Goal: Information Seeking & Learning: Compare options

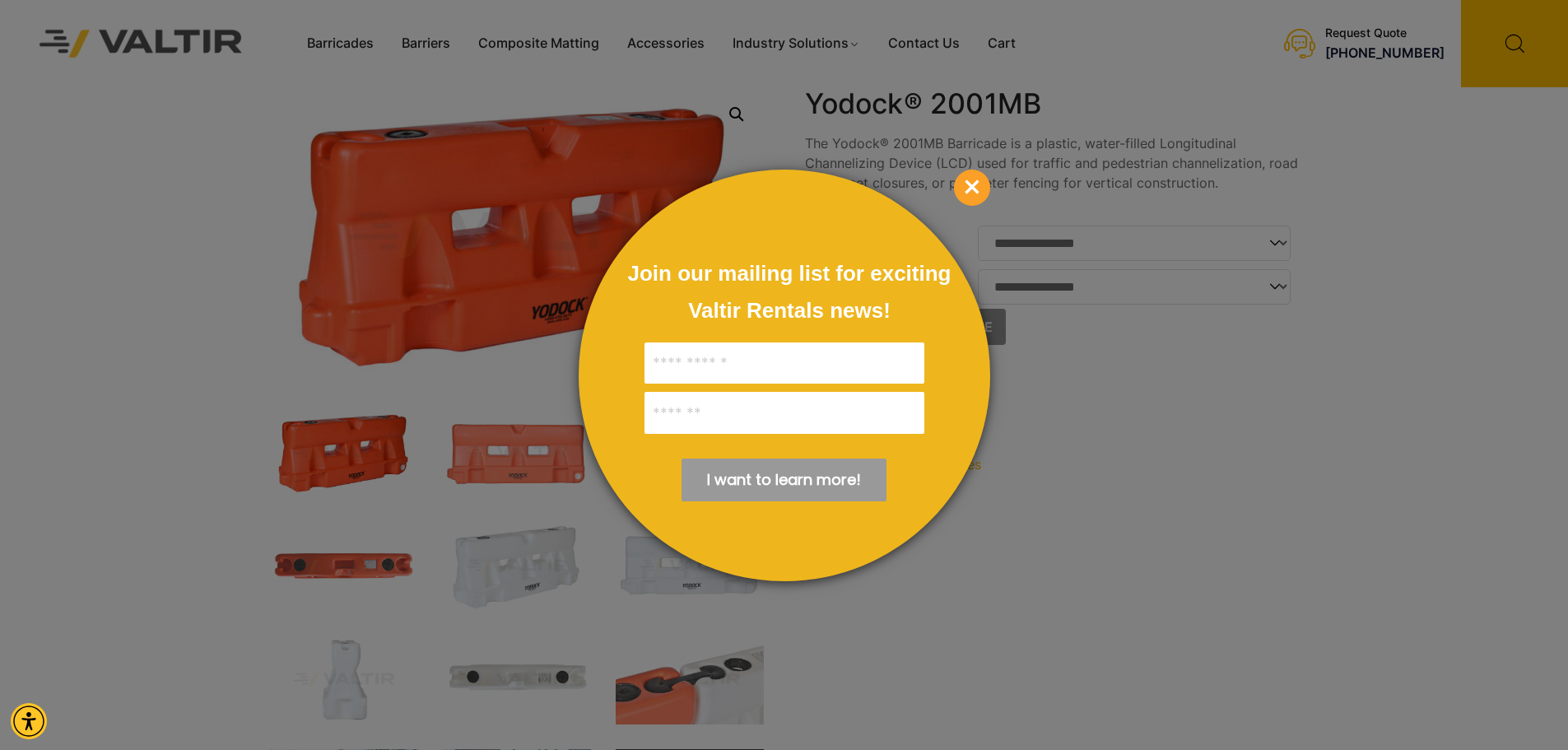
click at [976, 189] on span "×" at bounding box center [971, 187] width 36 height 36
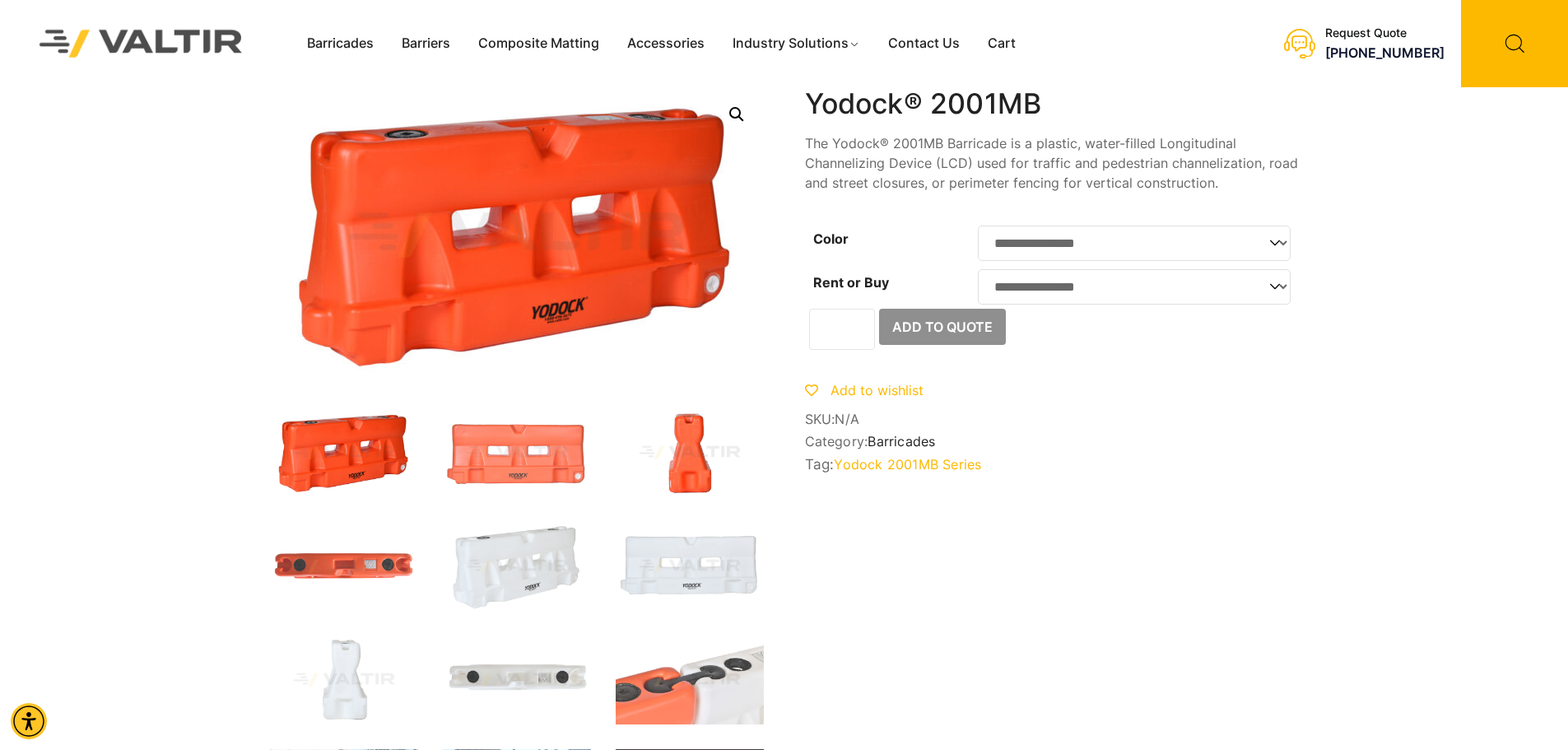
click at [706, 470] on img at bounding box center [690, 453] width 148 height 89
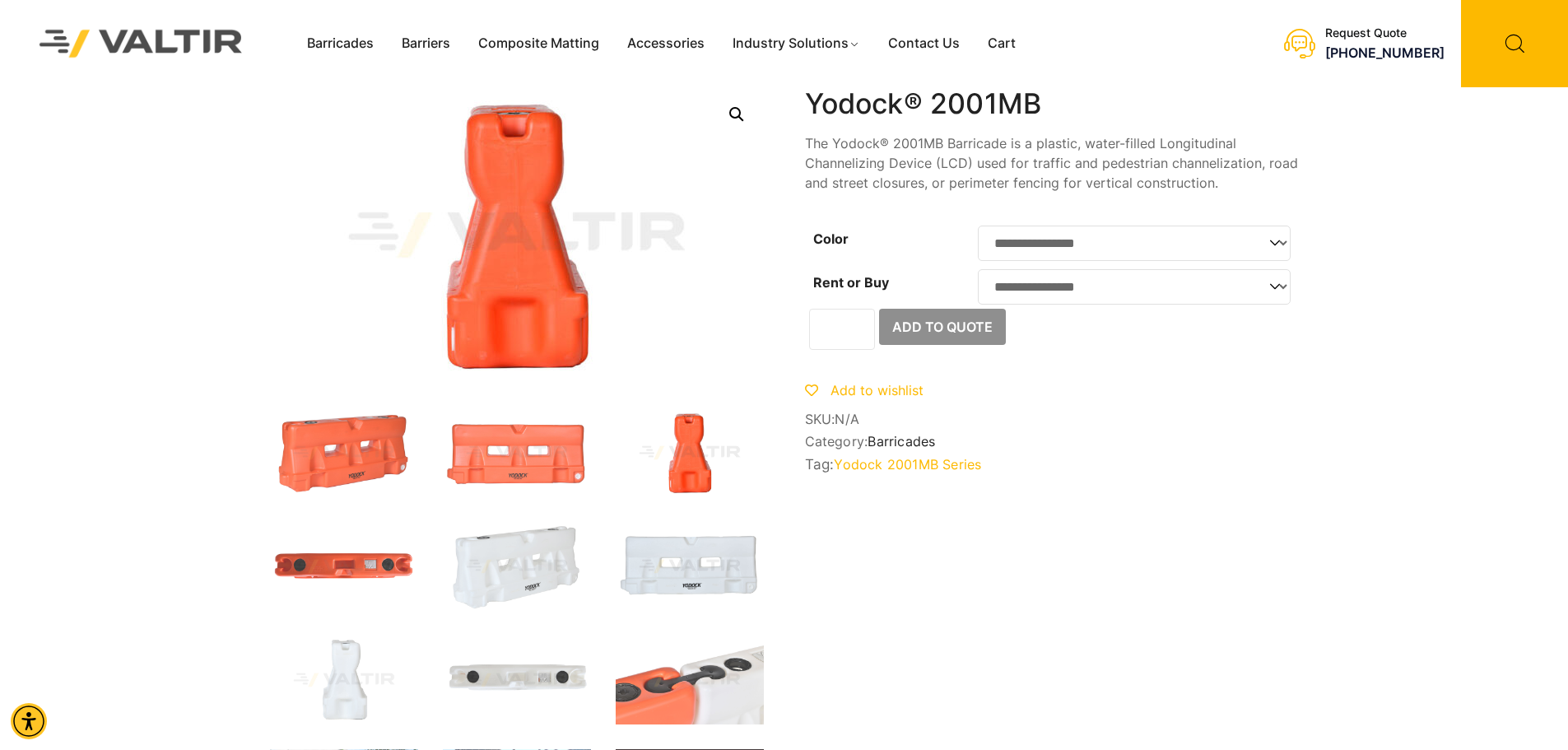
click at [697, 574] on img at bounding box center [690, 567] width 148 height 89
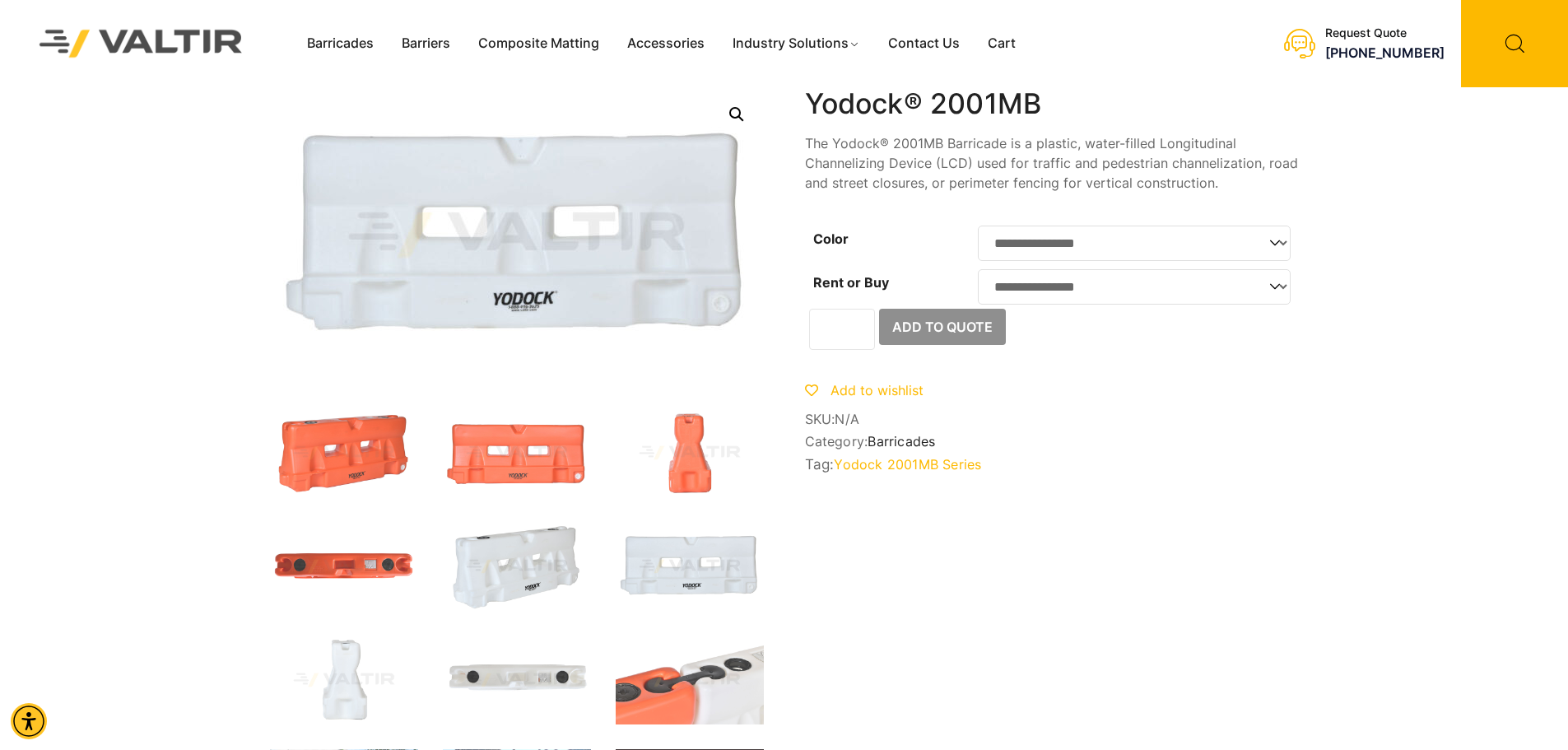
click at [551, 565] on img at bounding box center [516, 567] width 148 height 89
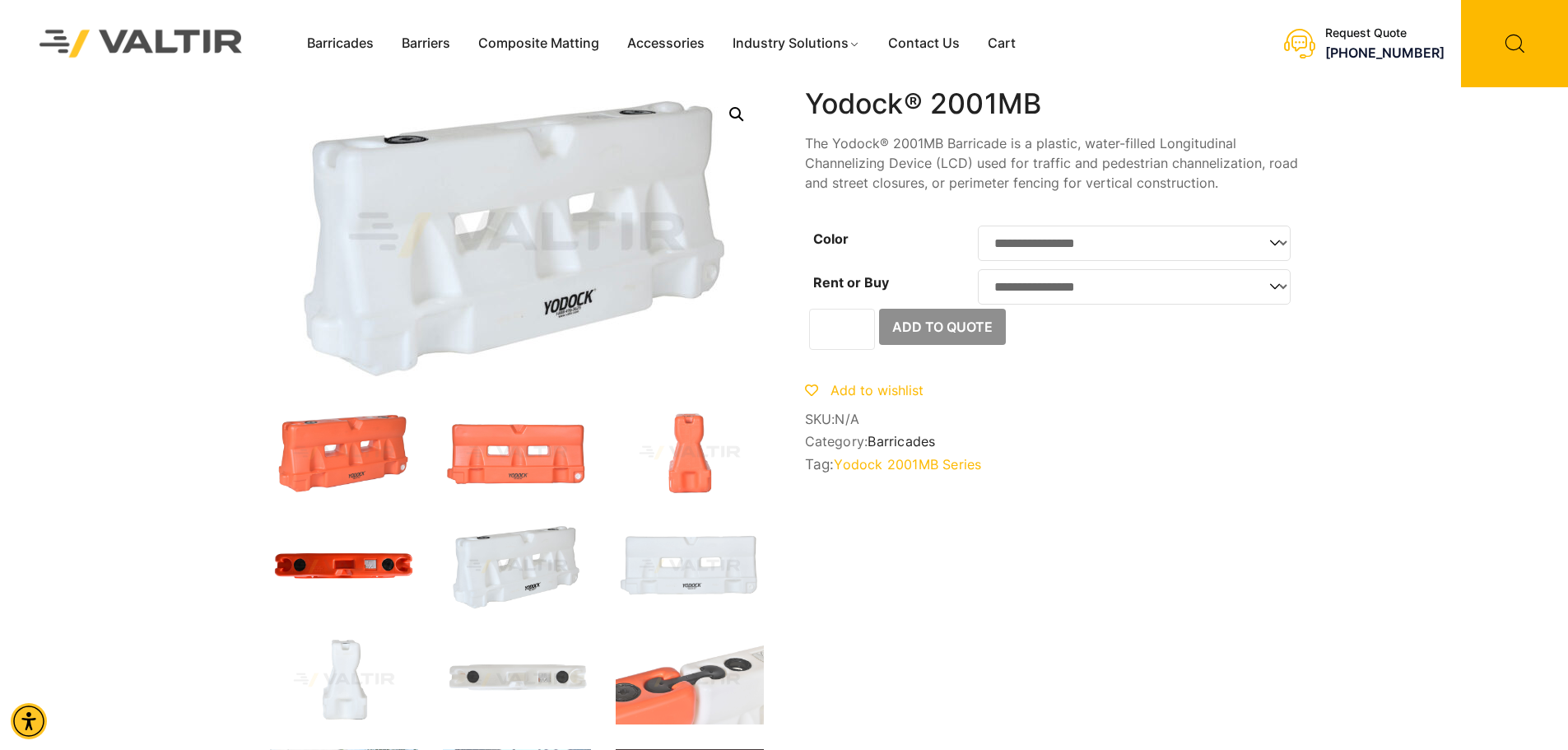
click at [356, 544] on img at bounding box center [344, 567] width 148 height 89
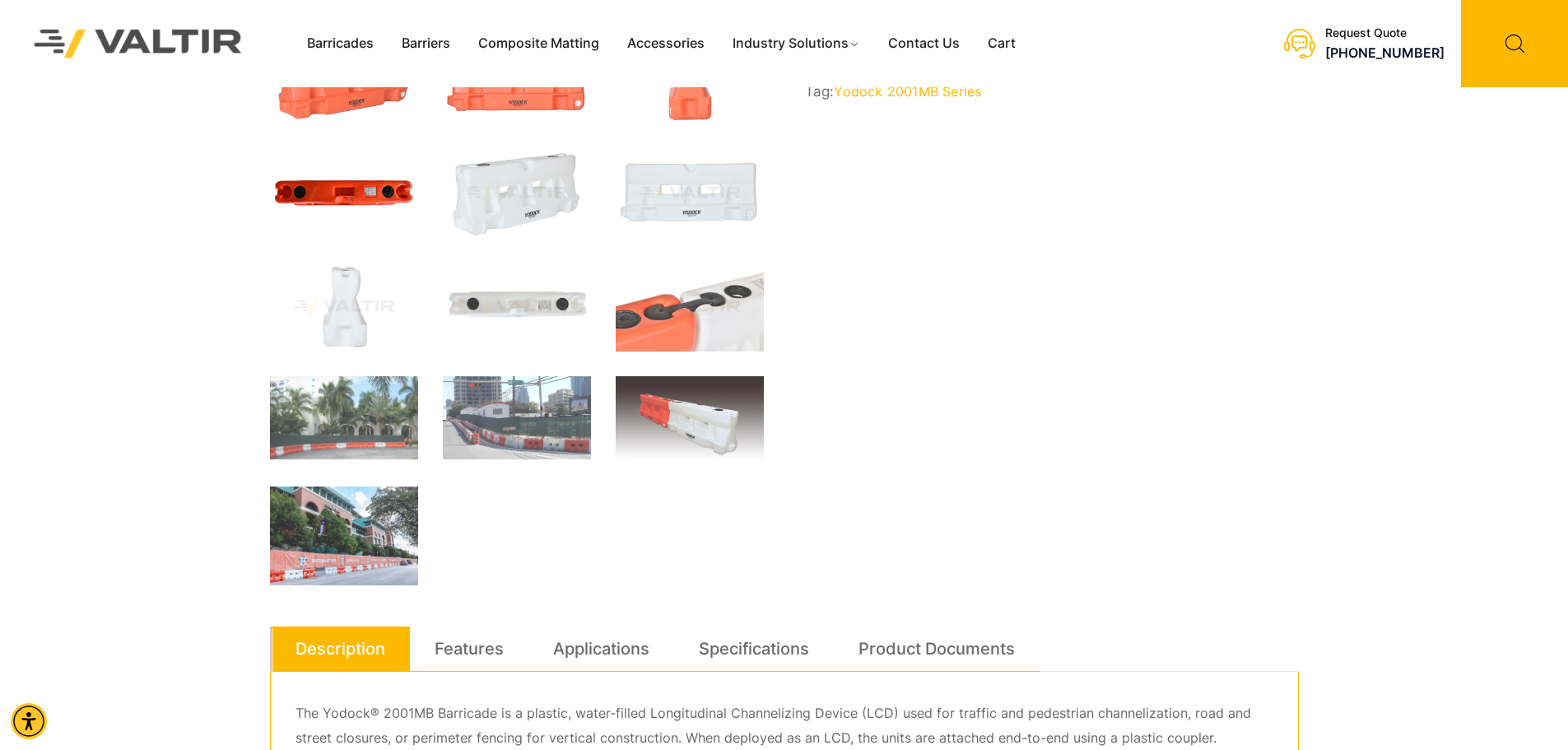
scroll to position [412, 0]
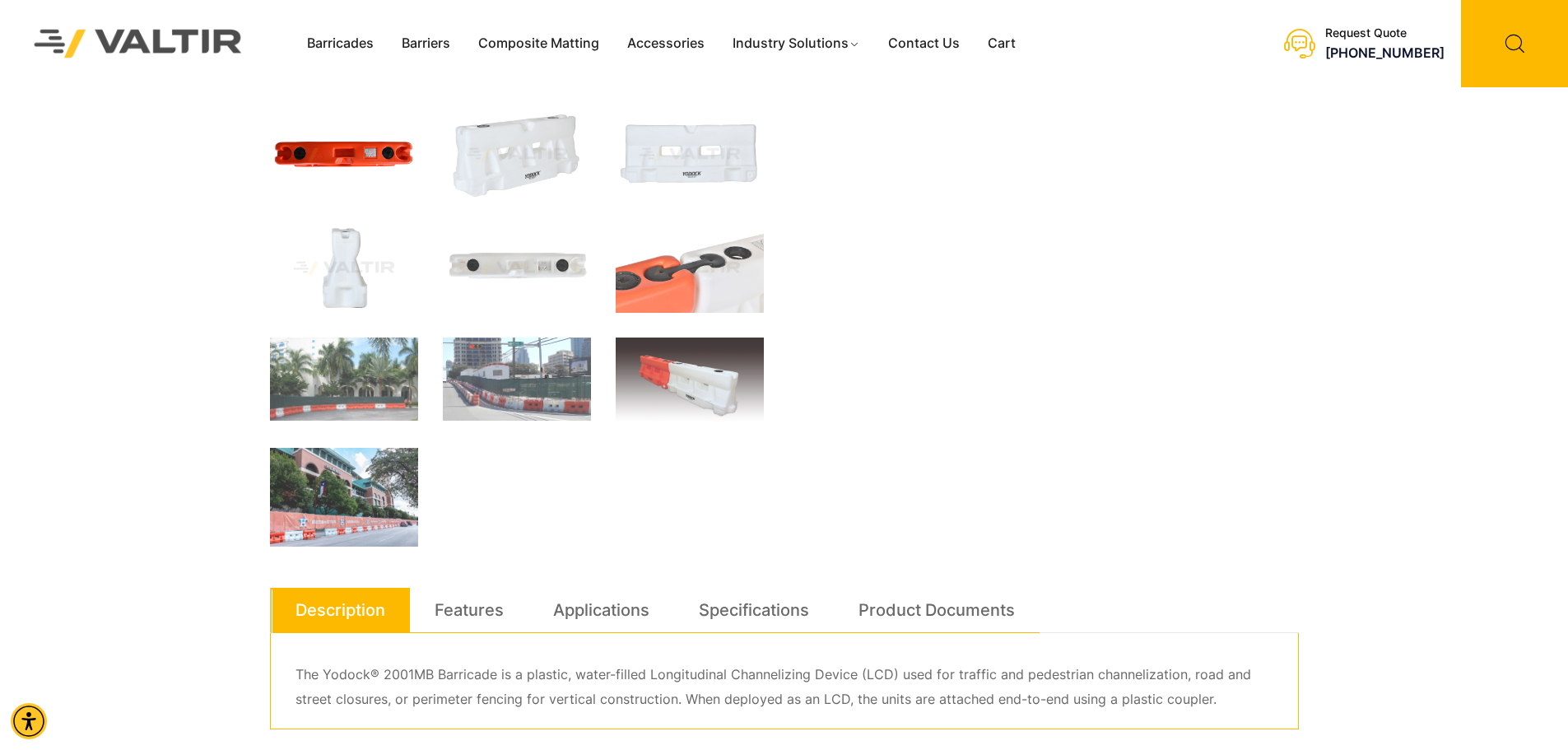
click at [321, 265] on img at bounding box center [344, 268] width 148 height 89
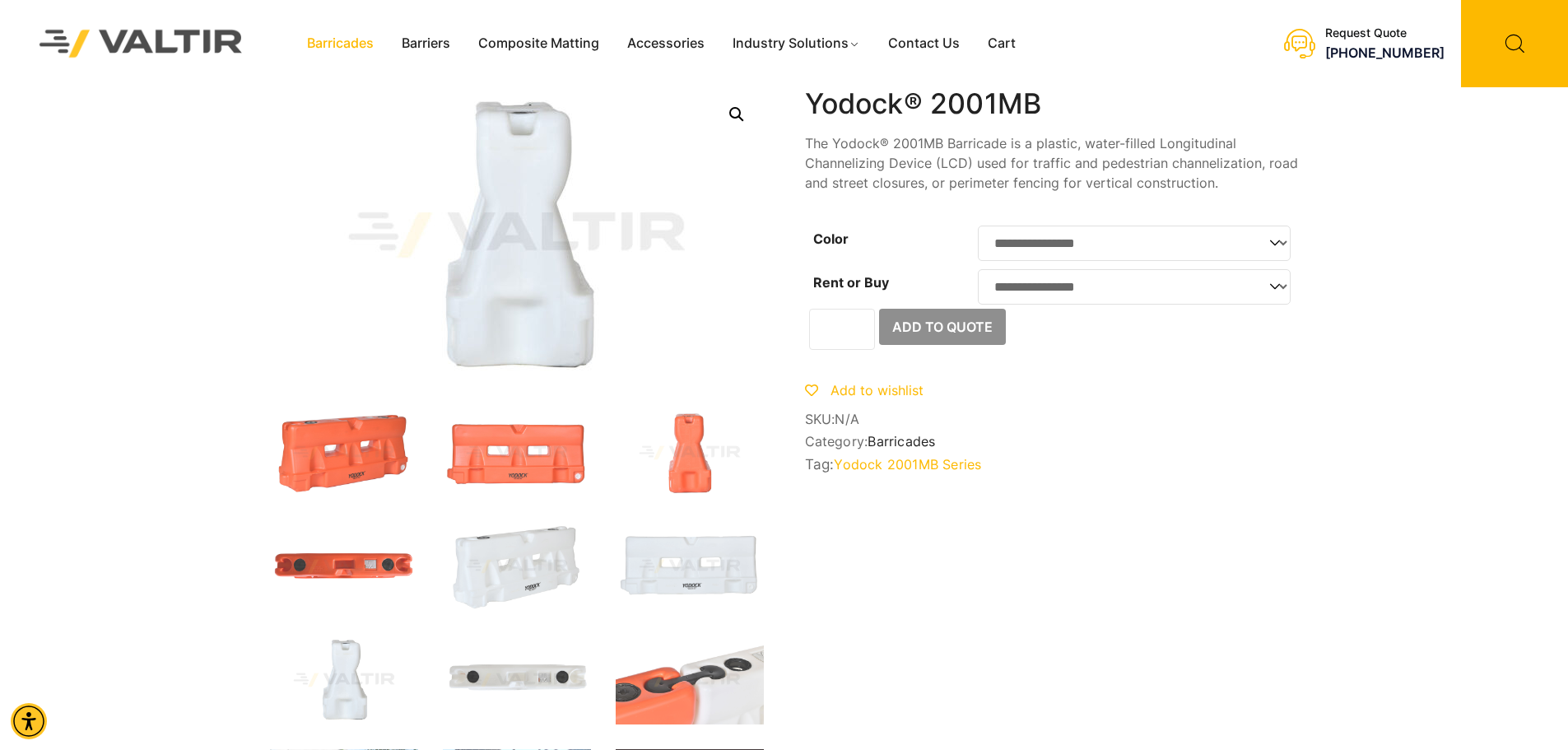
click at [374, 47] on link "Barricades" at bounding box center [340, 43] width 95 height 24
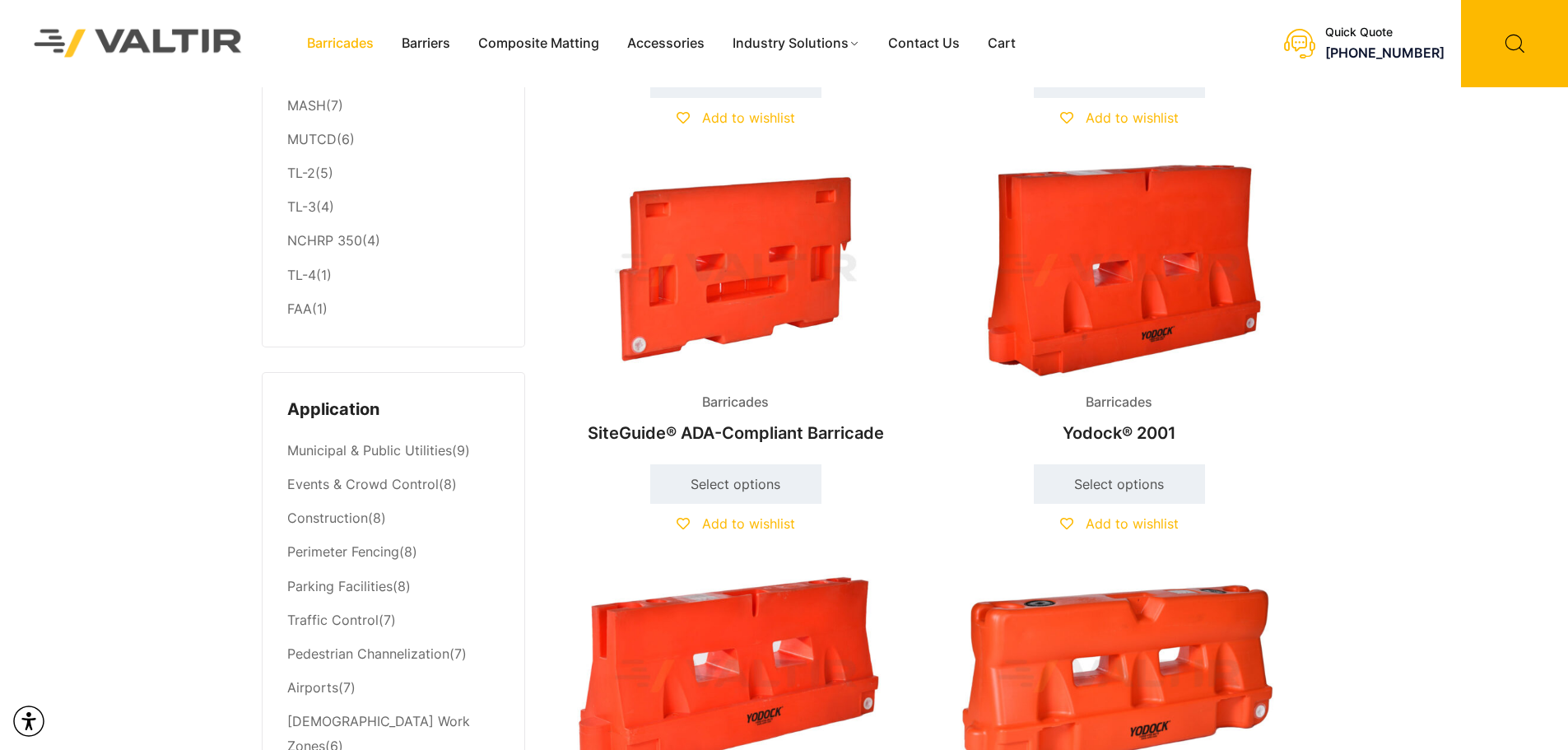
scroll to position [412, 0]
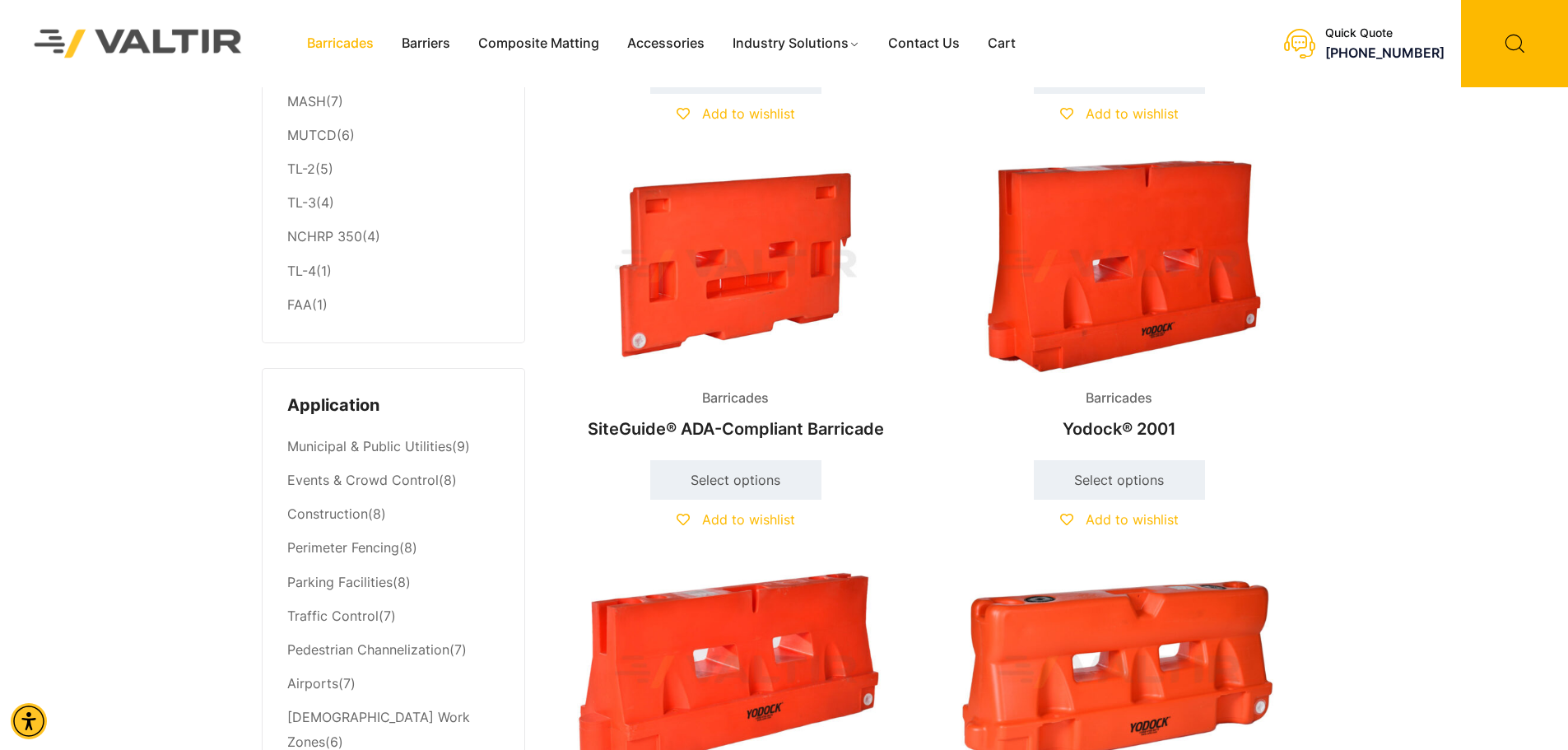
click at [1157, 286] on img at bounding box center [1119, 266] width 355 height 213
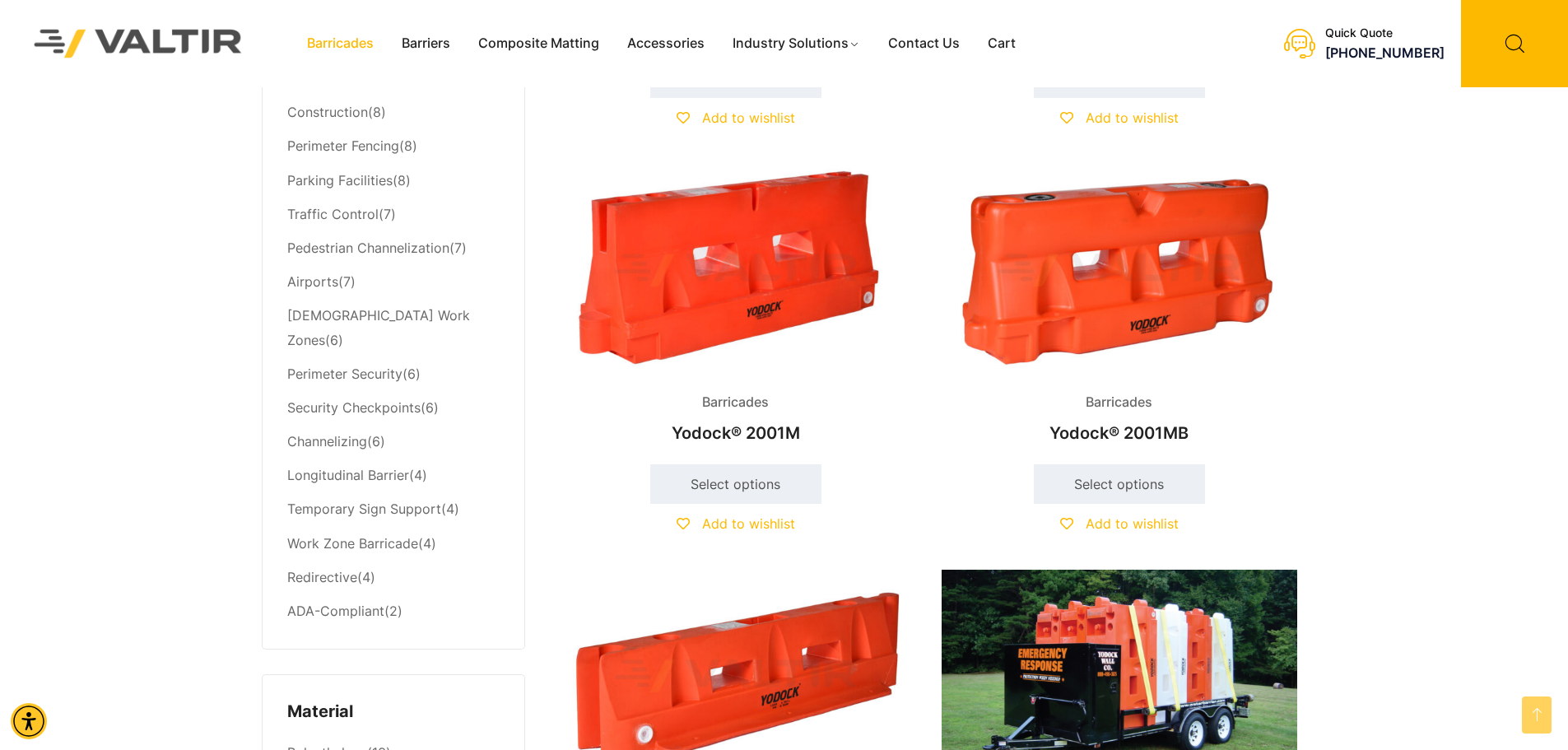
scroll to position [824, 0]
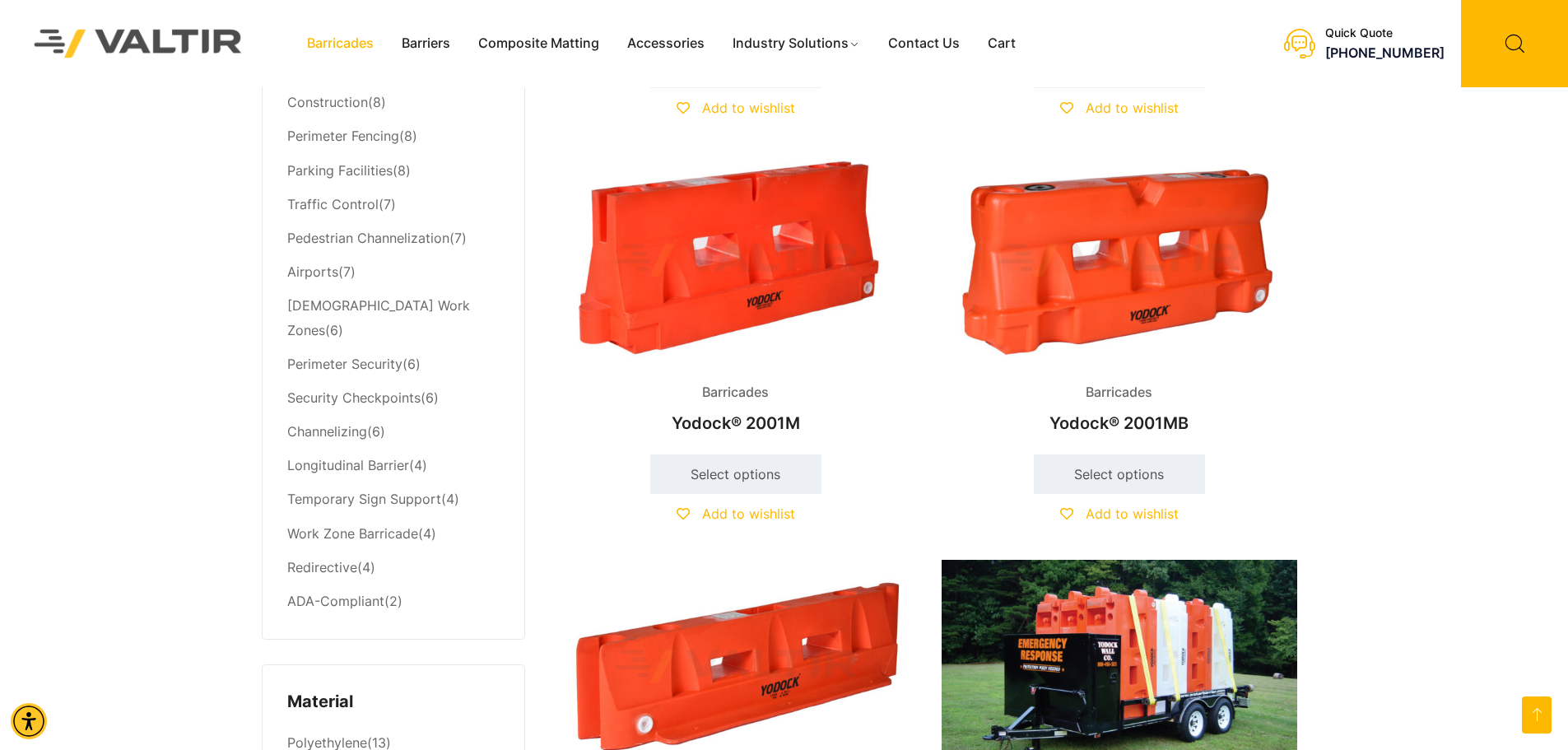
click at [796, 292] on img at bounding box center [735, 261] width 355 height 213
click at [1077, 276] on img at bounding box center [1119, 261] width 355 height 213
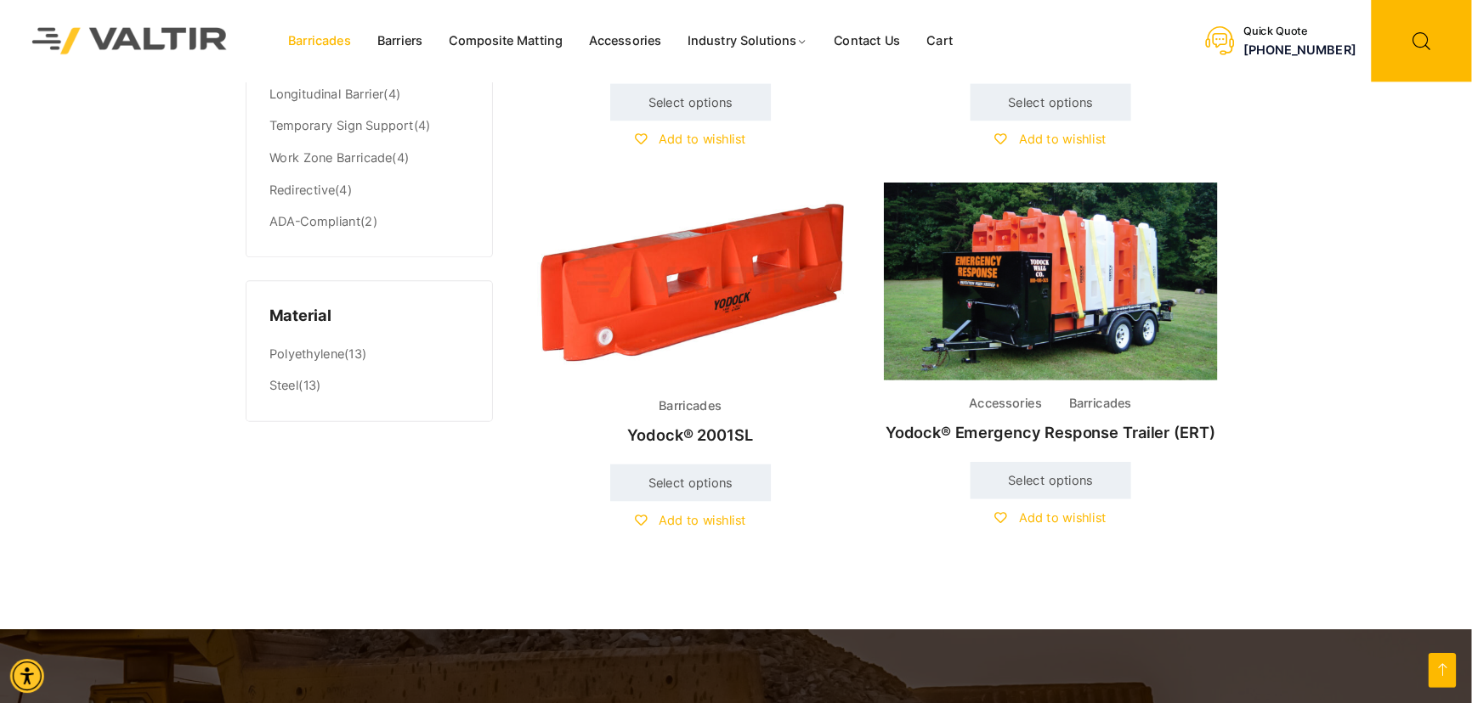
scroll to position [1227, 0]
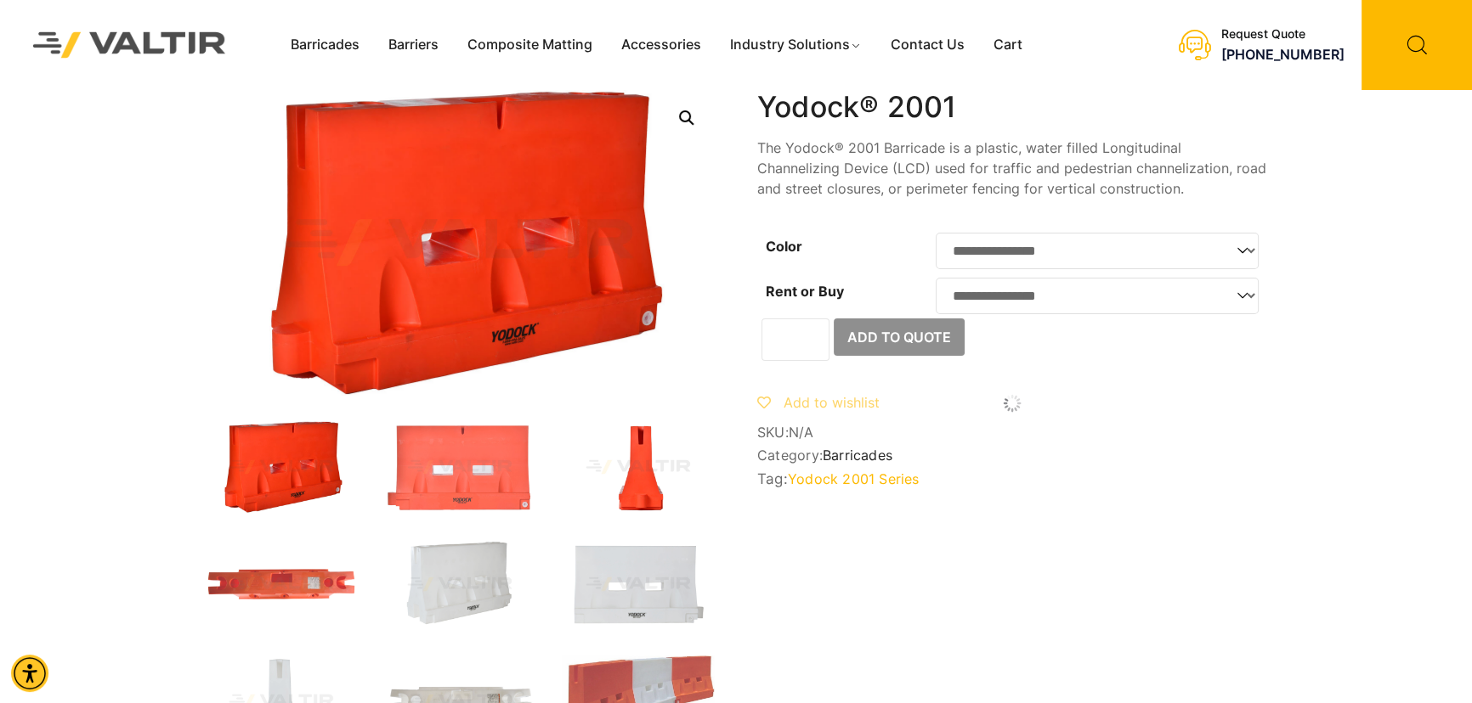
click at [652, 472] on img at bounding box center [638, 467] width 153 height 92
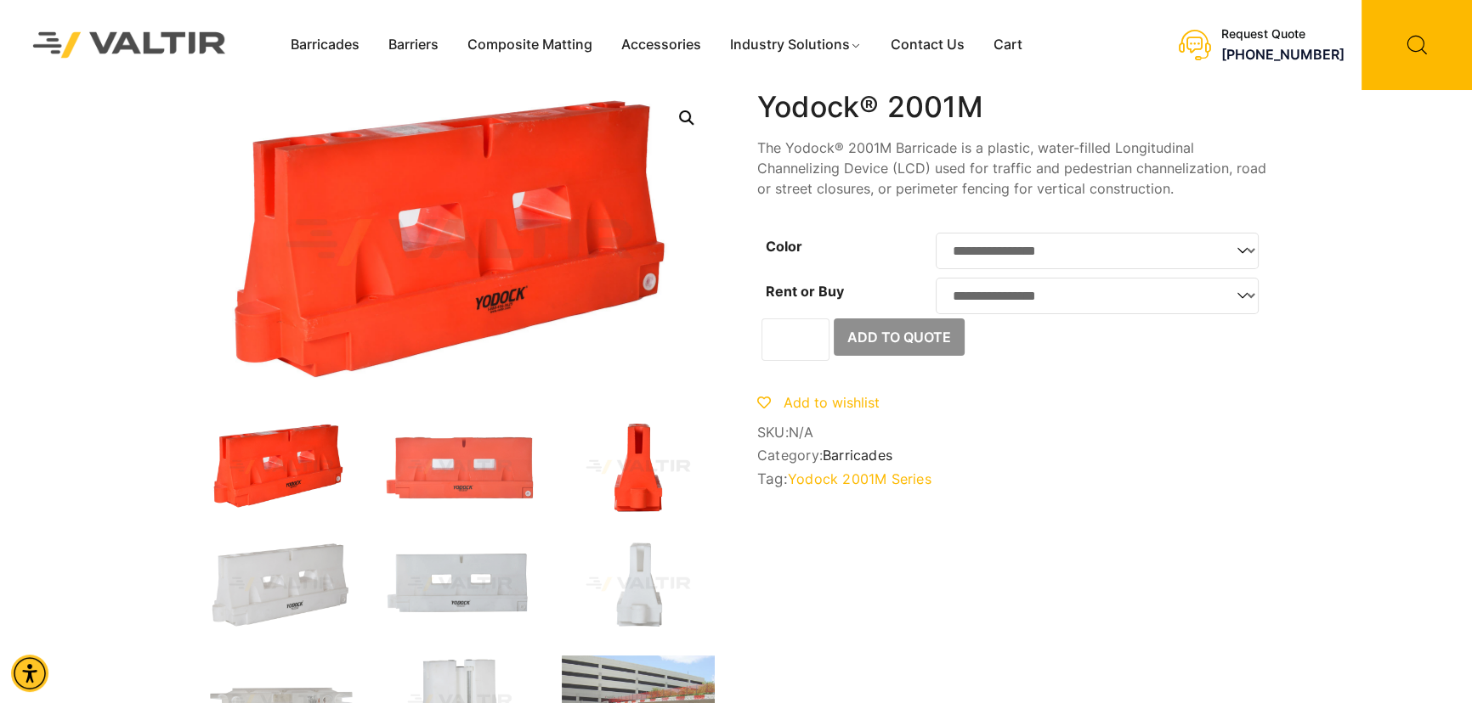
click at [648, 484] on img at bounding box center [638, 467] width 153 height 92
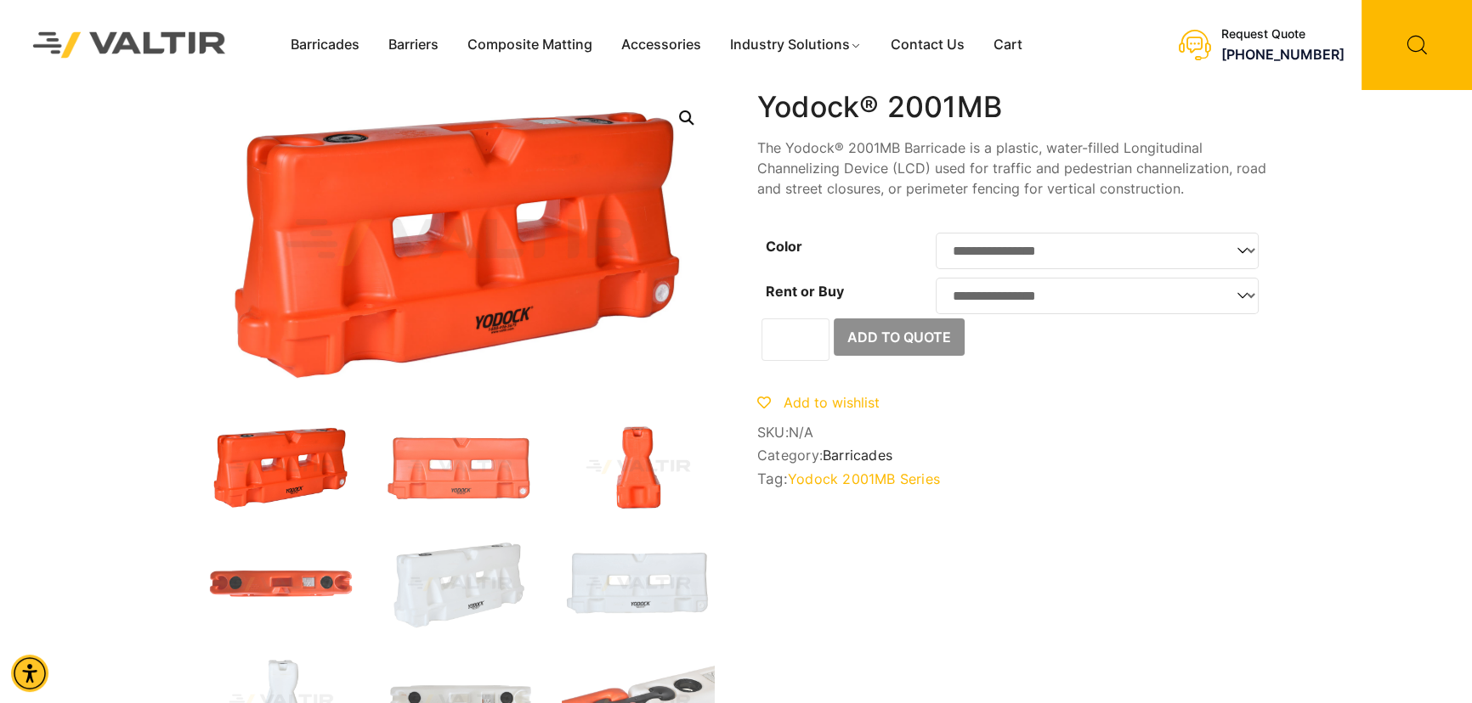
click at [634, 479] on img at bounding box center [638, 467] width 153 height 92
